Goal: Task Accomplishment & Management: Understand process/instructions

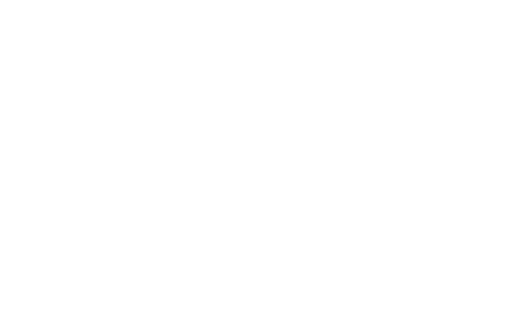
click at [394, 83] on div at bounding box center [253, 165] width 507 height 330
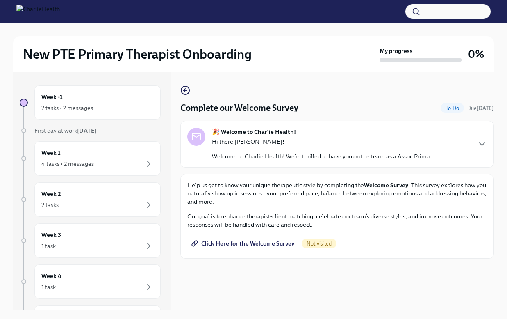
click at [267, 245] on span "Click Here for the Welcome Survey" at bounding box center [243, 243] width 101 height 8
click at [135, 167] on div "4 tasks • 2 messages" at bounding box center [97, 164] width 112 height 10
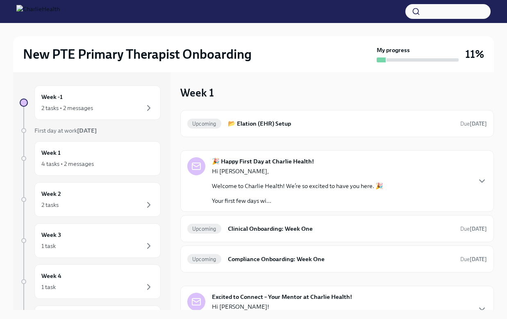
click at [340, 191] on div "Hi Lauren, Welcome to Charlie Health! We’re so excited to have you here. 🎉 Your…" at bounding box center [297, 186] width 171 height 38
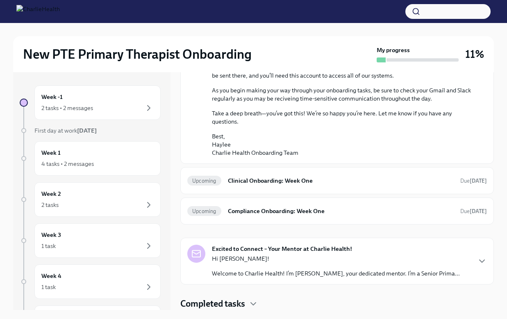
scroll to position [590, 0]
click at [333, 183] on h6 "Clinical Onboarding: Week One" at bounding box center [341, 180] width 226 height 9
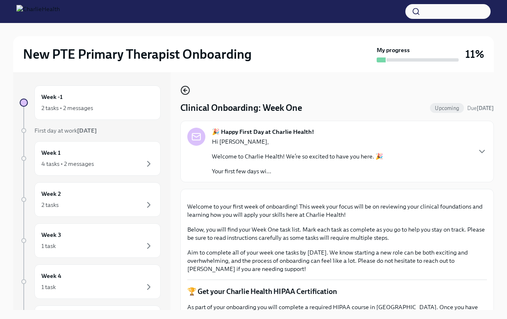
click at [186, 94] on circle "button" at bounding box center [185, 90] width 8 height 8
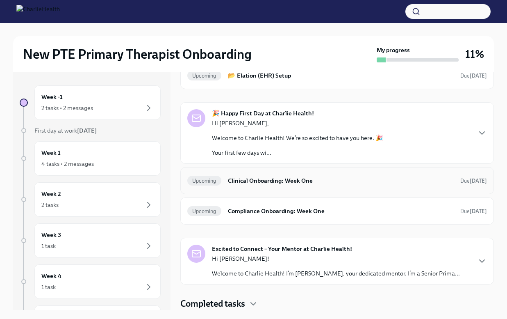
scroll to position [48, 0]
click at [274, 210] on h6 "Compliance Onboarding: Week One" at bounding box center [341, 210] width 226 height 9
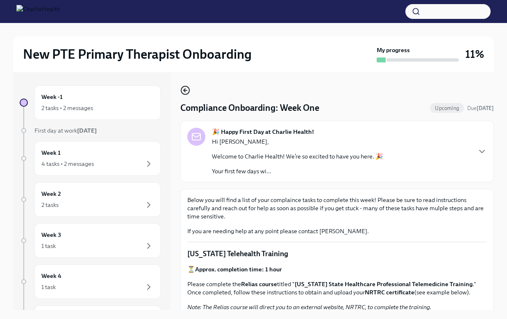
click at [185, 88] on icon "button" at bounding box center [186, 90] width 10 height 10
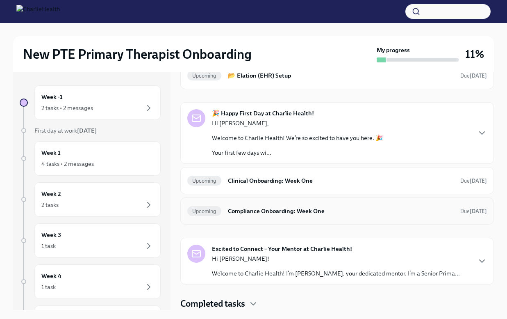
scroll to position [48, 0]
click at [297, 262] on p "Hi Lauren!" at bounding box center [336, 258] width 248 height 8
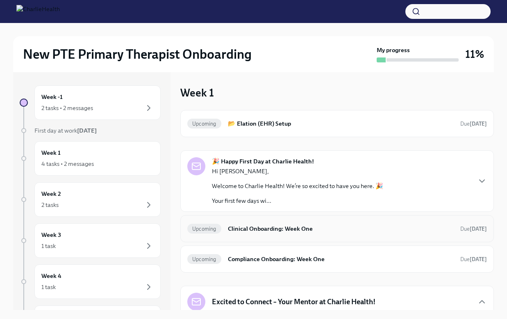
scroll to position [0, 0]
click at [311, 126] on h6 "📂 Elation (EHR) Setup" at bounding box center [341, 123] width 226 height 9
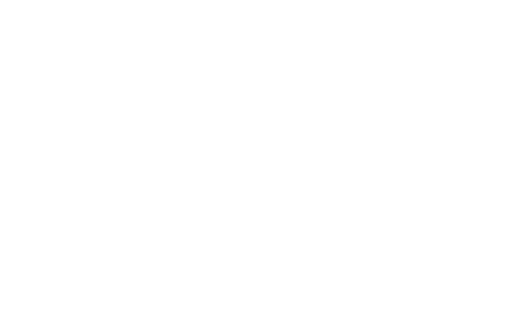
click at [382, 46] on div at bounding box center [253, 159] width 507 height 319
